Goal: Task Accomplishment & Management: Manage account settings

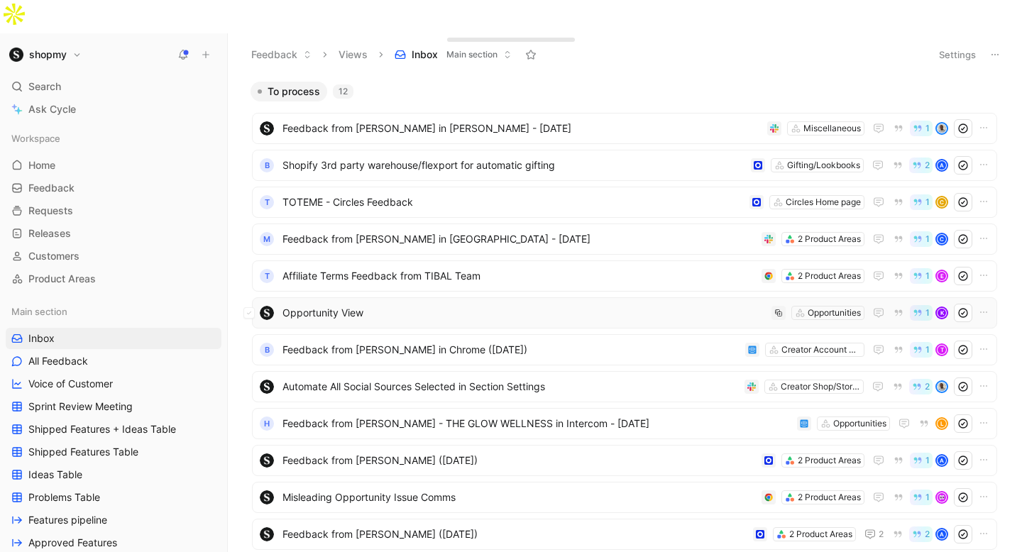
click at [427, 304] on span "Opportunity View" at bounding box center [523, 312] width 483 height 17
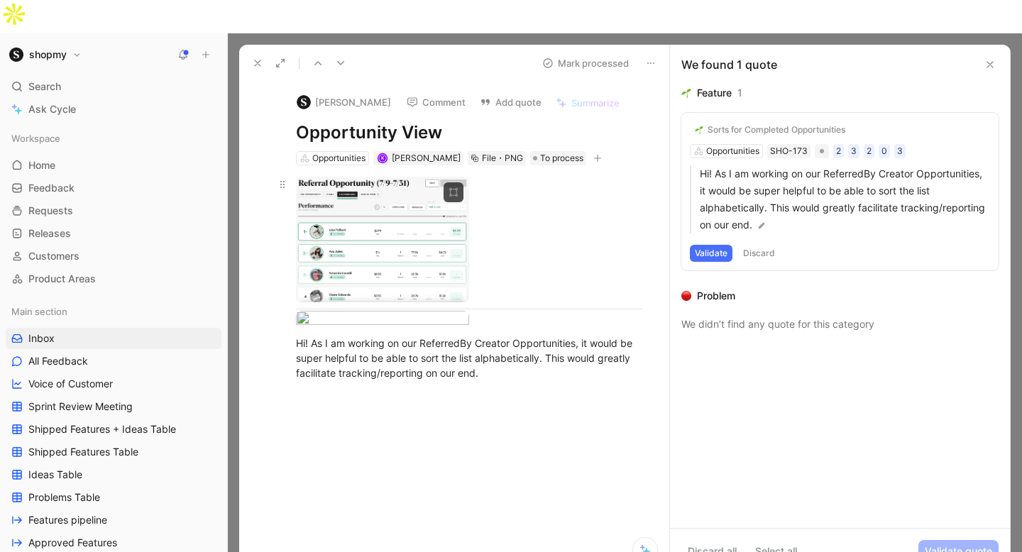
click at [400, 187] on body "shopmy Search ⌘ K Ask Cycle Workspace Home G then H Feedback G then F Requests …" at bounding box center [511, 276] width 1022 height 552
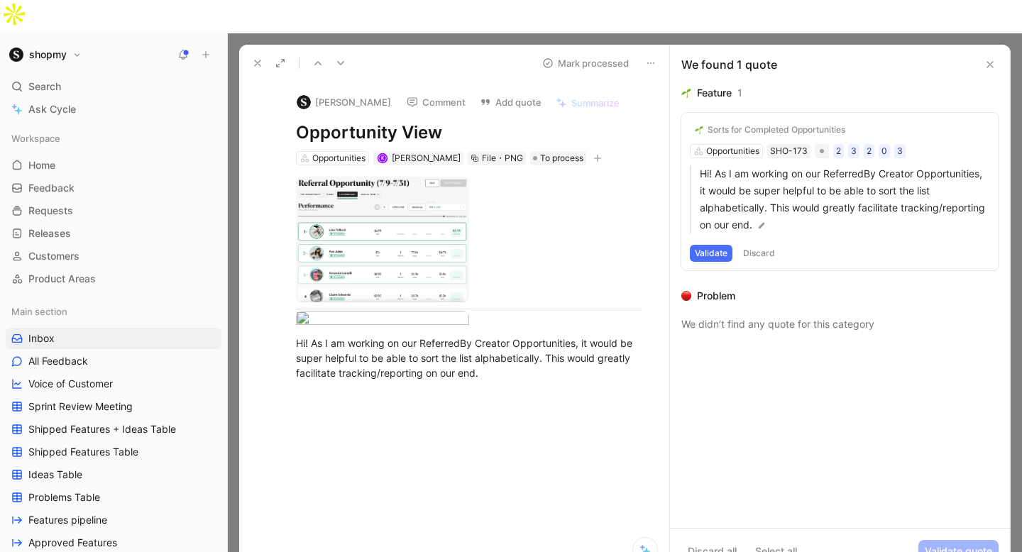
click at [750, 124] on div "Sorts for Completed Opportunities" at bounding box center [776, 129] width 138 height 11
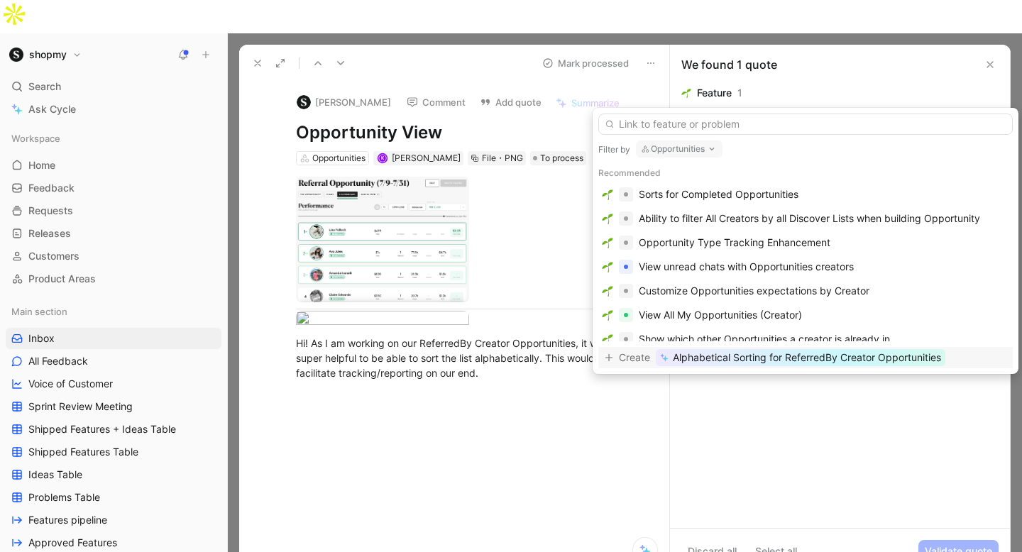
type input "O"
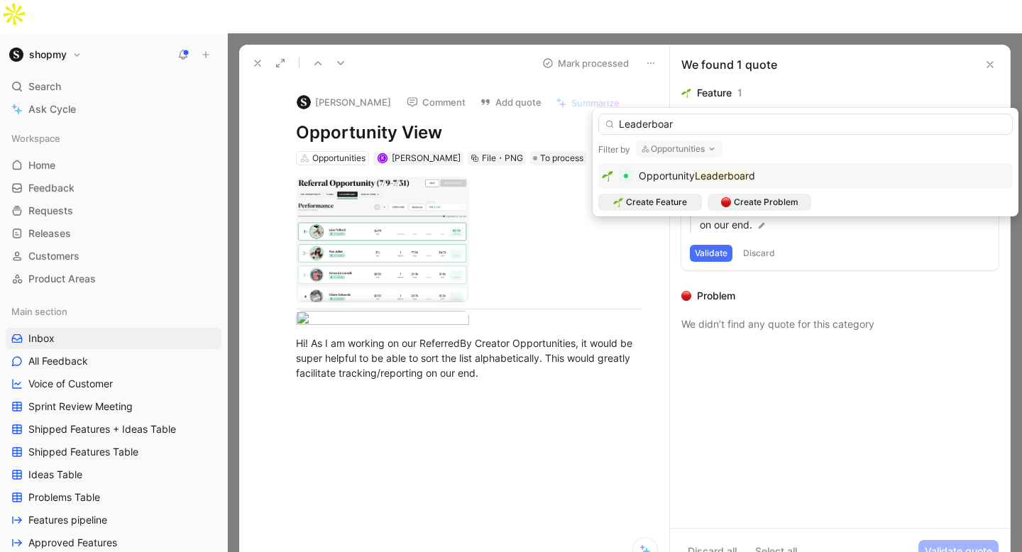
type input "Leaderboar"
click at [712, 172] on mark "Leaderboar" at bounding box center [722, 176] width 54 height 12
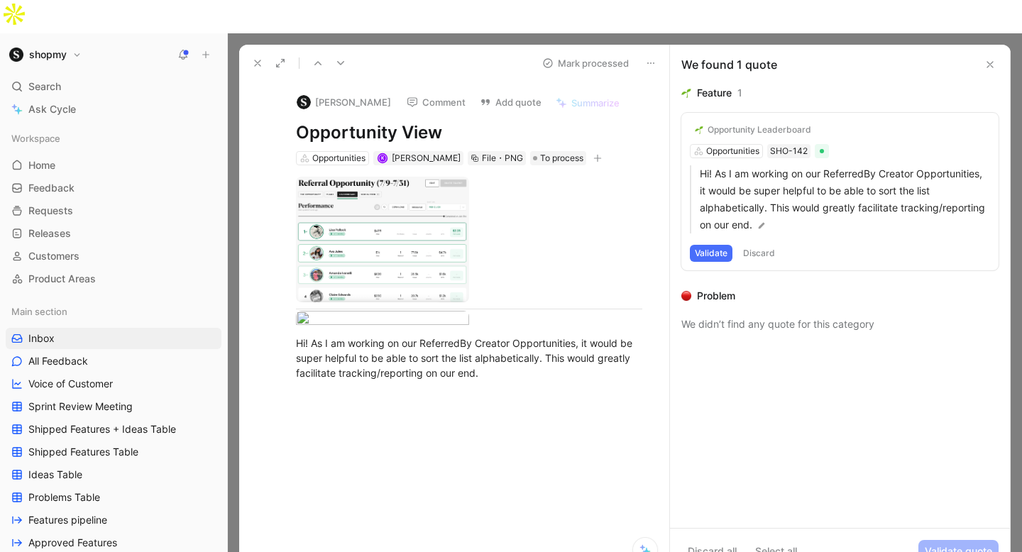
click at [716, 245] on button "Validate" at bounding box center [711, 253] width 43 height 17
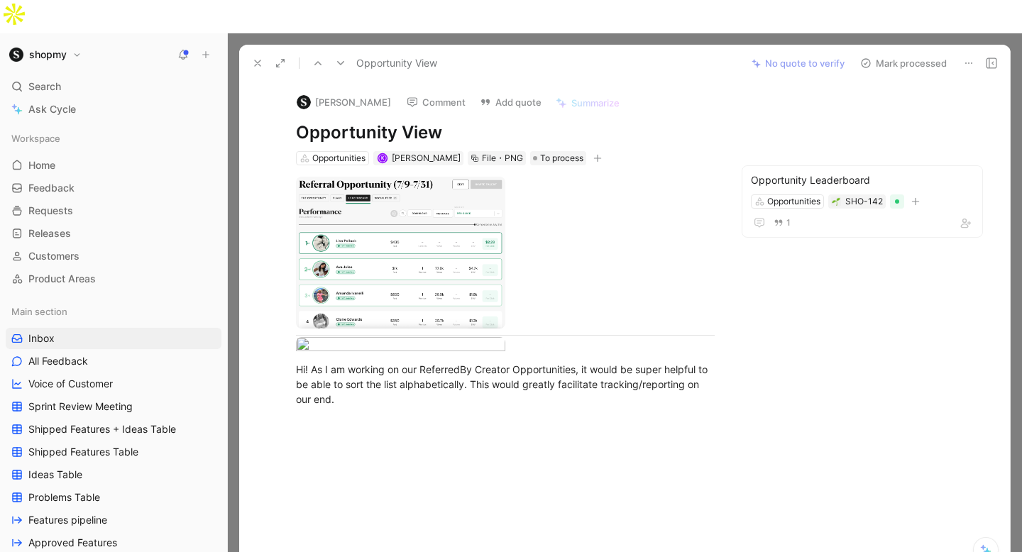
click at [900, 53] on button "Mark processed" at bounding box center [903, 63] width 99 height 20
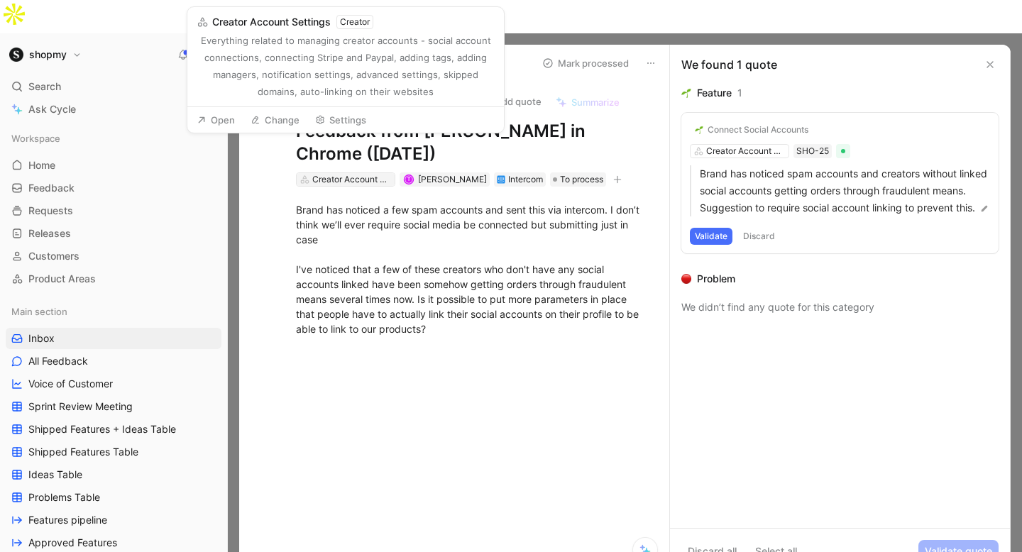
click at [336, 172] on div "Creator Account Settings" at bounding box center [351, 179] width 79 height 14
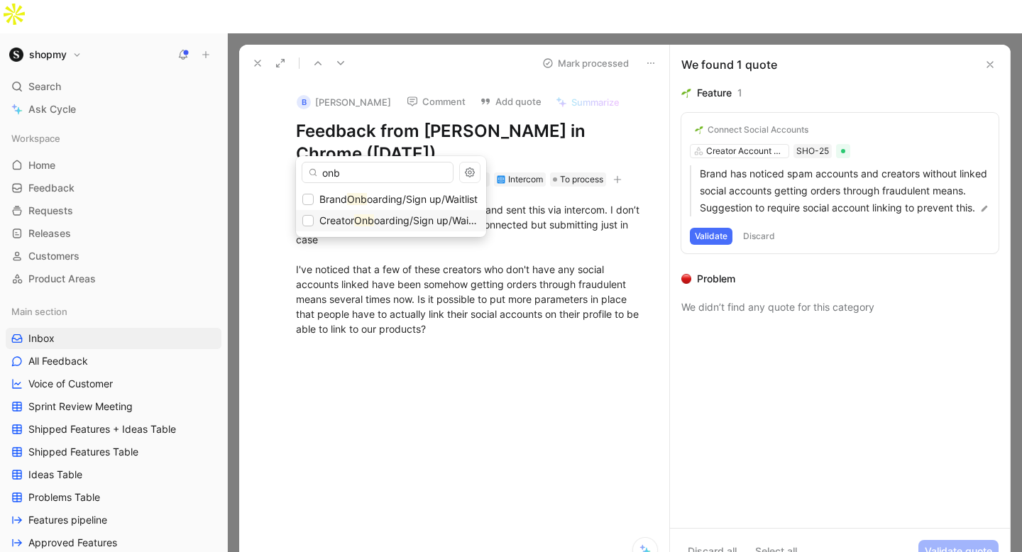
type input "onb"
click at [433, 219] on span "oarding/Sign up/Waitlist" at bounding box center [429, 220] width 111 height 12
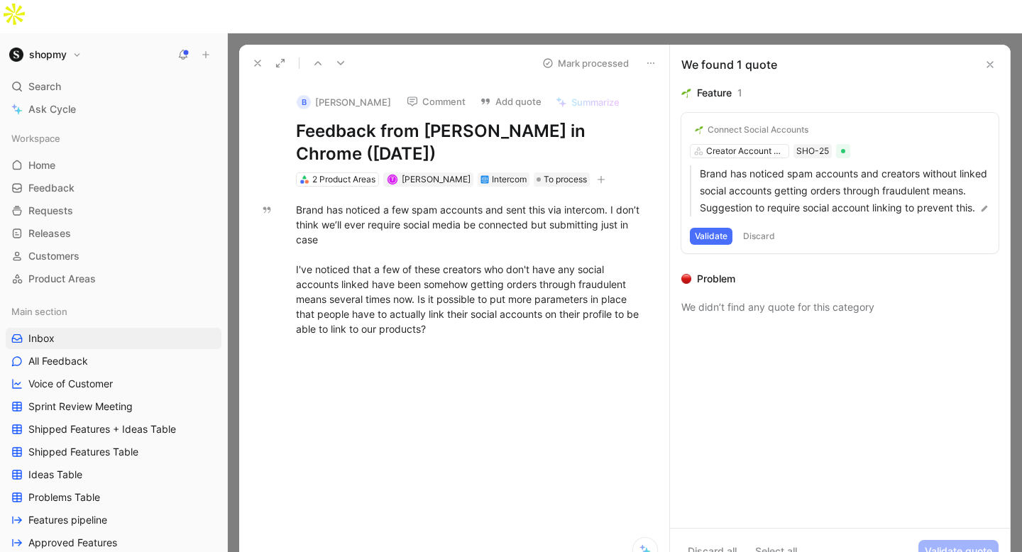
click at [712, 228] on button "Validate" at bounding box center [711, 236] width 43 height 17
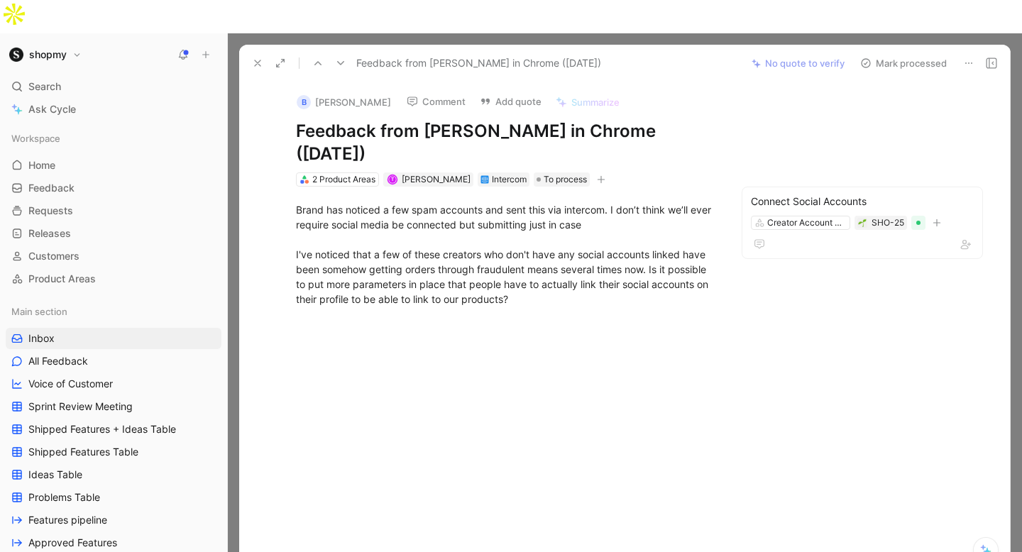
click at [883, 53] on button "Mark processed" at bounding box center [903, 63] width 99 height 20
